Goal: Task Accomplishment & Management: Use online tool/utility

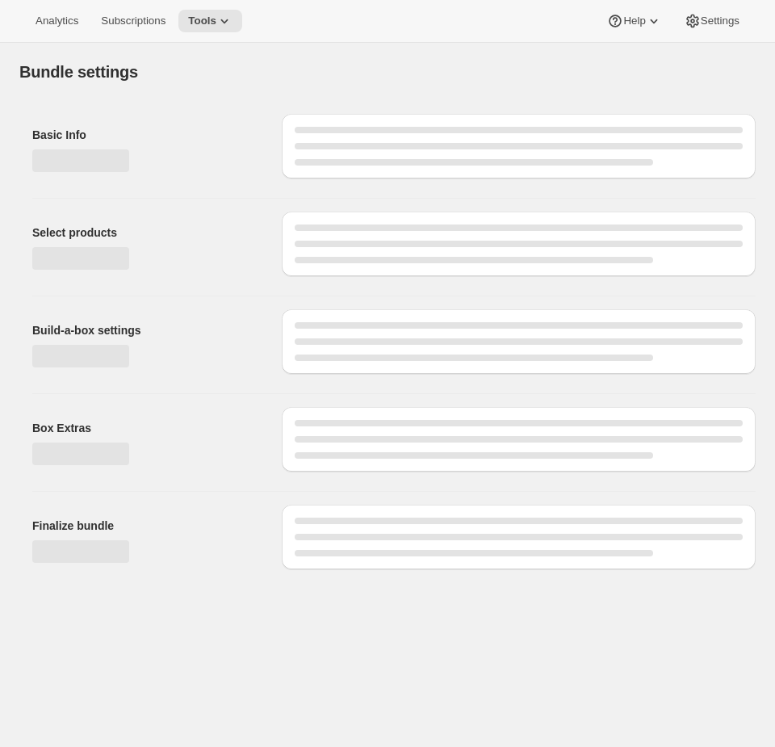
type input "Build a Bundle Pouches 24 Pack"
checkbox input "true"
type input "Build a Bundle Pouches 24 Pack"
checkbox input "true"
